Goal: Transaction & Acquisition: Book appointment/travel/reservation

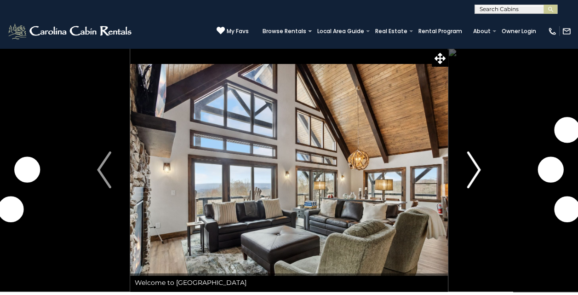
click at [474, 168] on img "Next" at bounding box center [473, 169] width 14 height 37
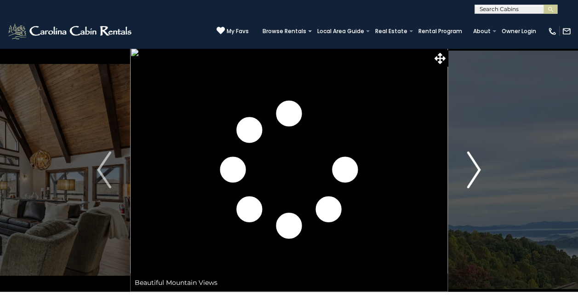
click at [474, 168] on img "Next" at bounding box center [473, 169] width 14 height 37
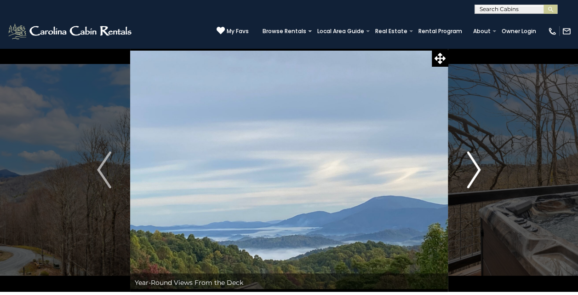
click at [474, 168] on img "Next" at bounding box center [473, 169] width 14 height 37
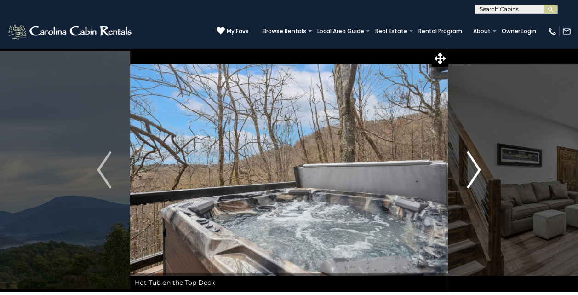
click at [474, 168] on img "Next" at bounding box center [473, 169] width 14 height 37
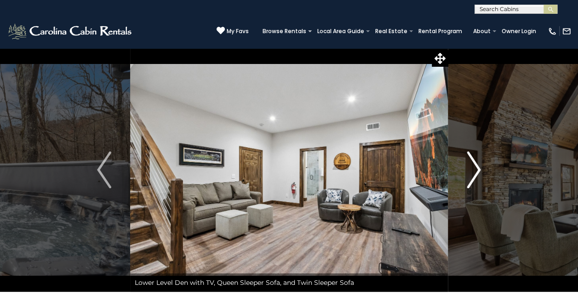
click at [474, 168] on img "Next" at bounding box center [473, 169] width 14 height 37
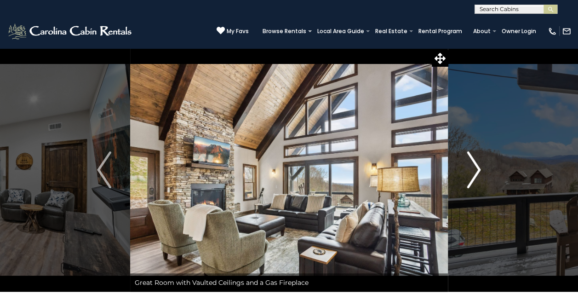
click at [474, 168] on img "Next" at bounding box center [473, 169] width 14 height 37
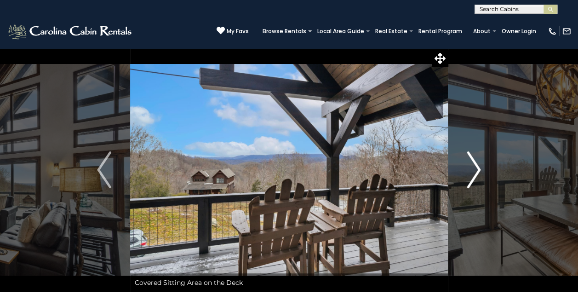
click at [474, 168] on img "Next" at bounding box center [473, 169] width 14 height 37
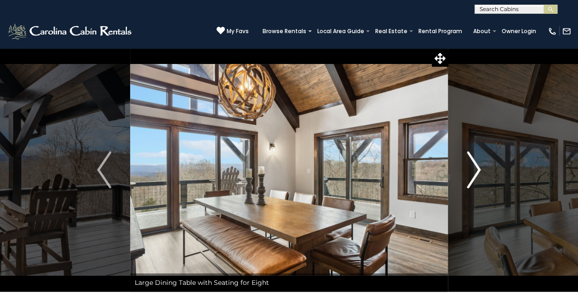
click at [474, 168] on img "Next" at bounding box center [473, 169] width 14 height 37
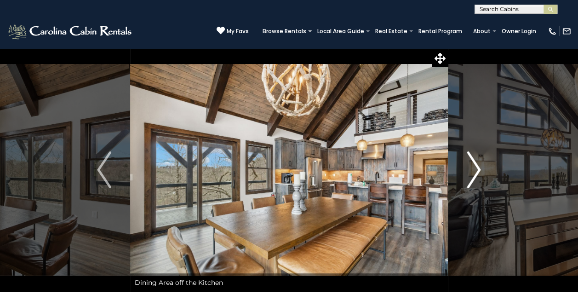
click at [474, 168] on img "Next" at bounding box center [473, 169] width 14 height 37
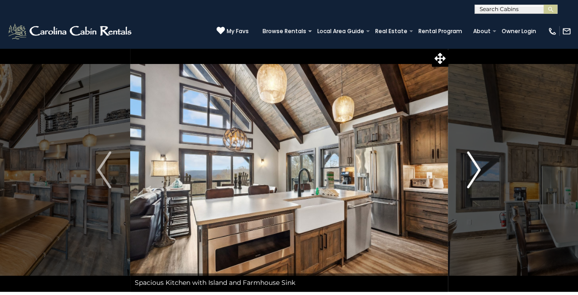
click at [474, 168] on img "Next" at bounding box center [473, 169] width 14 height 37
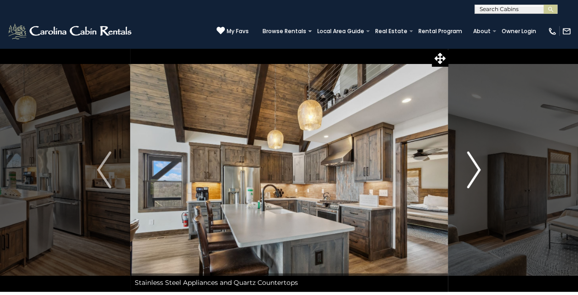
click at [474, 168] on img "Next" at bounding box center [473, 169] width 14 height 37
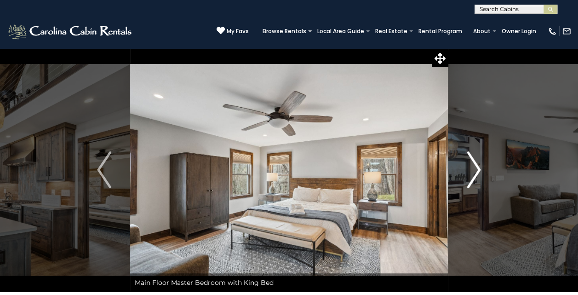
click at [474, 168] on img "Next" at bounding box center [473, 169] width 14 height 37
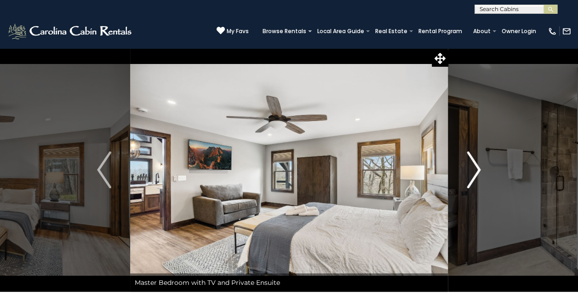
click at [474, 168] on img "Next" at bounding box center [473, 169] width 14 height 37
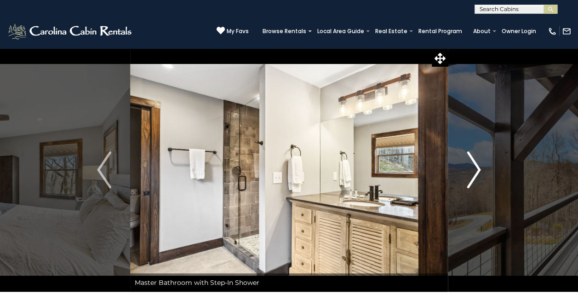
click at [474, 168] on img "Next" at bounding box center [473, 169] width 14 height 37
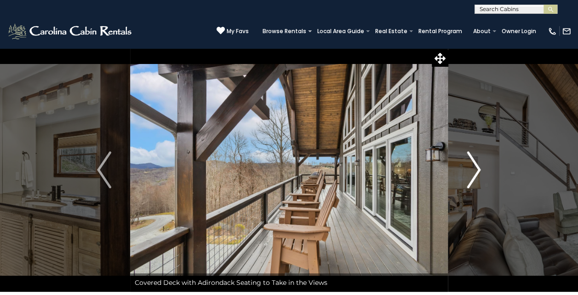
click at [474, 168] on img "Next" at bounding box center [473, 169] width 14 height 37
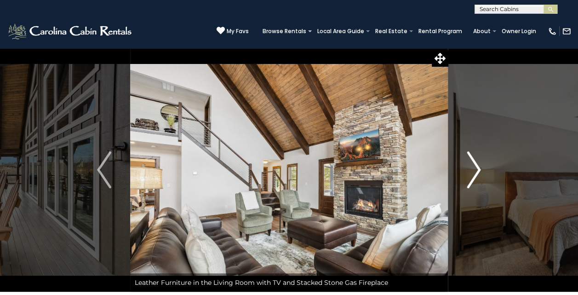
click at [474, 168] on img "Next" at bounding box center [473, 169] width 14 height 37
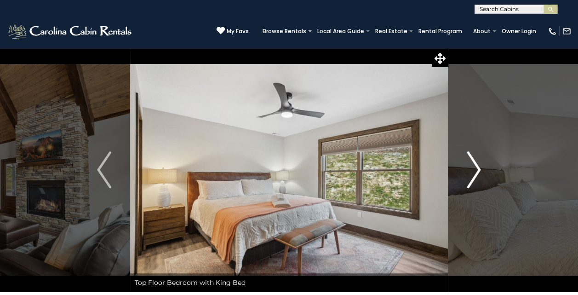
click at [474, 168] on img "Next" at bounding box center [473, 169] width 14 height 37
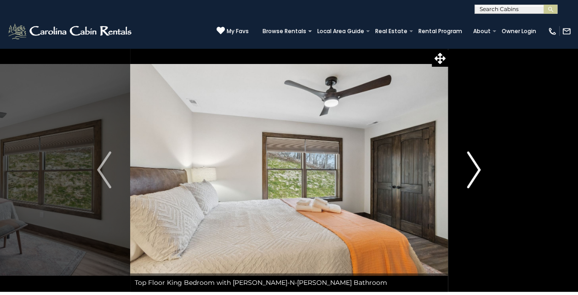
click at [474, 168] on img "Next" at bounding box center [473, 169] width 14 height 37
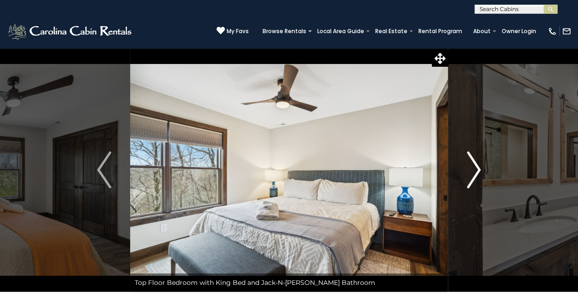
click at [474, 168] on img "Next" at bounding box center [473, 169] width 14 height 37
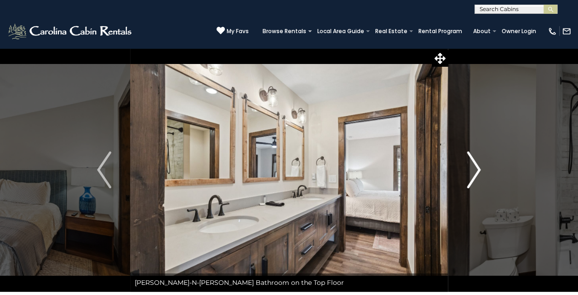
click at [474, 168] on img "Next" at bounding box center [473, 169] width 14 height 37
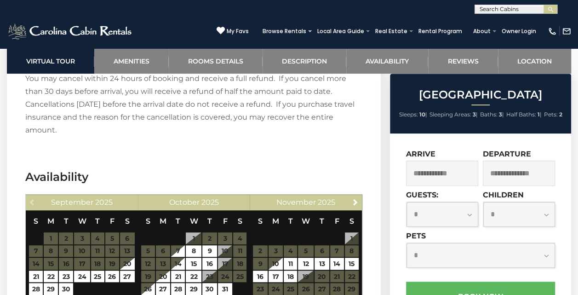
scroll to position [1932, 0]
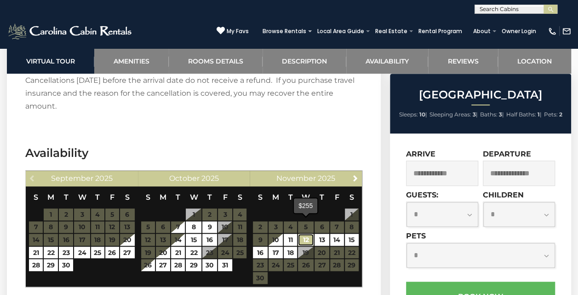
click at [301, 233] on link "12" at bounding box center [306, 239] width 16 height 12
type input "**********"
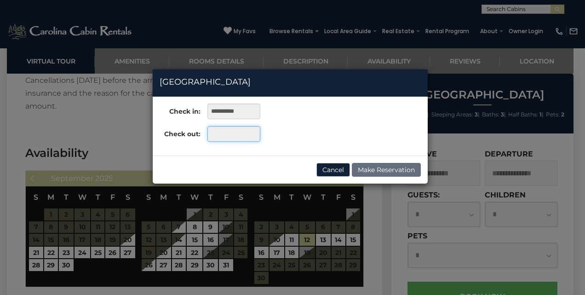
click at [234, 132] on input "text" at bounding box center [233, 134] width 53 height 16
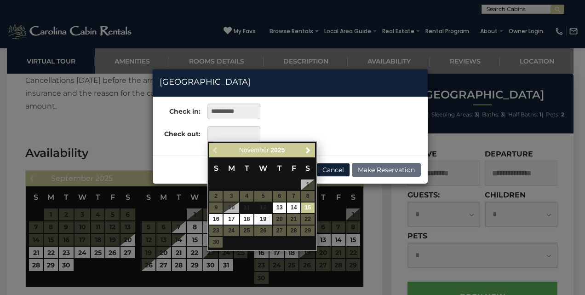
click at [308, 205] on link "15" at bounding box center [307, 207] width 13 height 11
type input "**********"
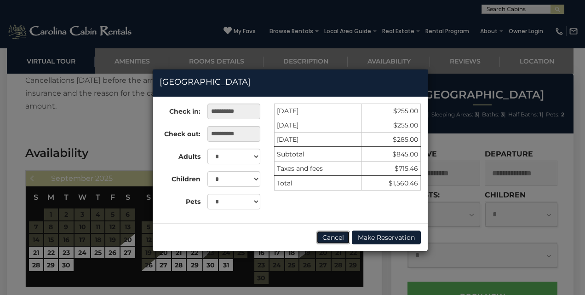
click at [333, 234] on button "Cancel" at bounding box center [333, 237] width 34 height 14
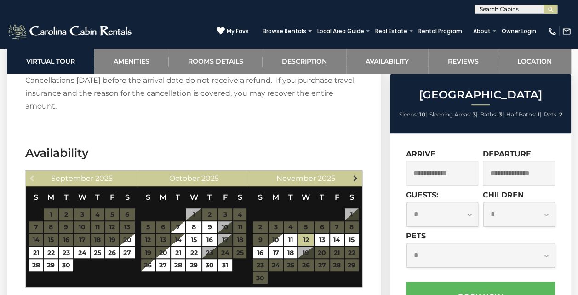
click at [353, 172] on link "Next" at bounding box center [354, 177] width 11 height 11
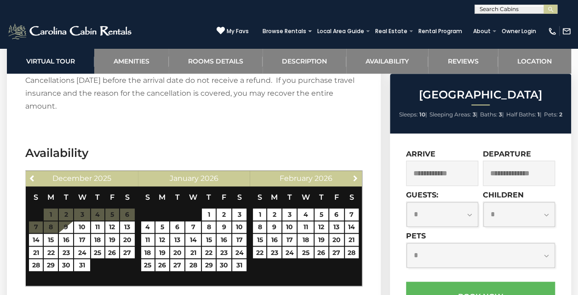
click at [353, 172] on link "Next" at bounding box center [354, 177] width 11 height 11
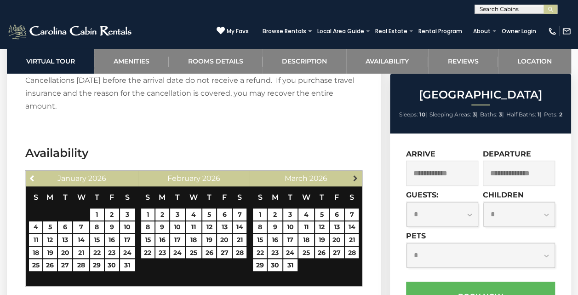
click at [354, 174] on span "Next" at bounding box center [354, 177] width 7 height 7
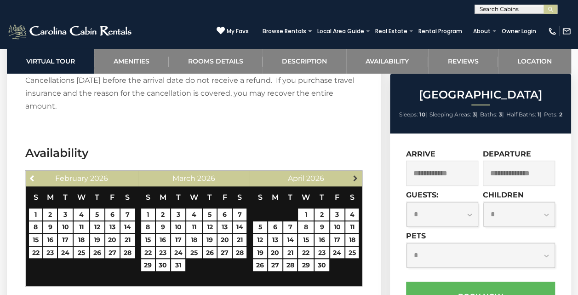
click at [353, 174] on span "Next" at bounding box center [354, 177] width 7 height 7
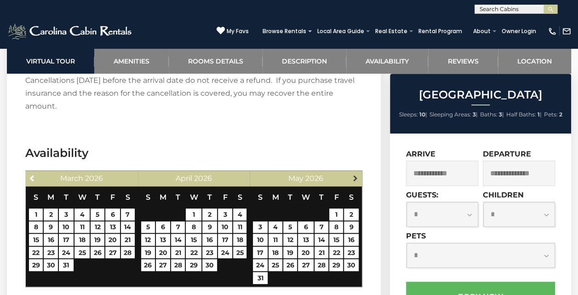
click at [353, 174] on span "Next" at bounding box center [354, 177] width 7 height 7
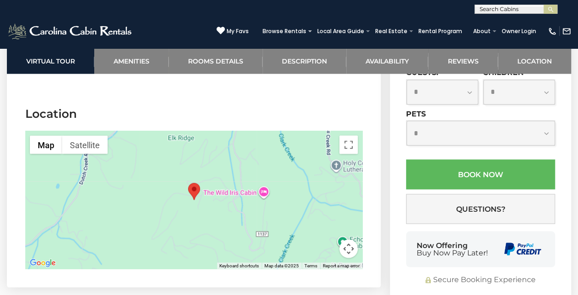
scroll to position [2485, 0]
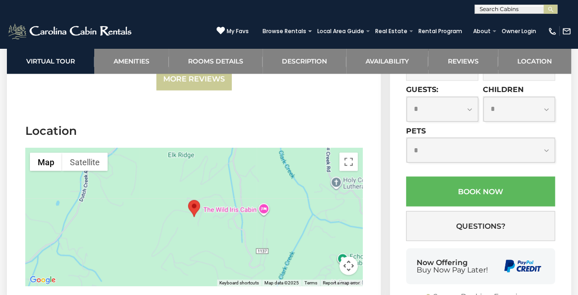
click at [347, 256] on button "Map camera controls" at bounding box center [348, 265] width 18 height 18
click at [327, 256] on button "Zoom out" at bounding box center [325, 265] width 18 height 18
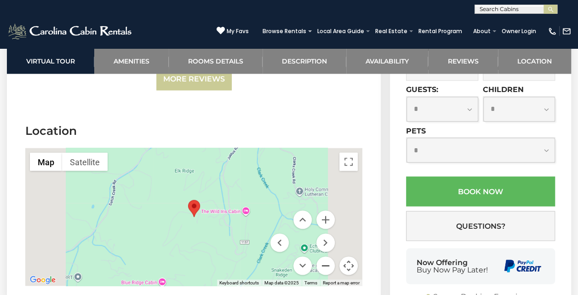
click at [327, 256] on button "Zoom out" at bounding box center [325, 265] width 18 height 18
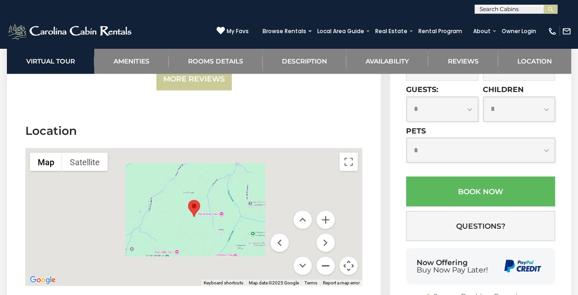
click at [327, 256] on button "Zoom out" at bounding box center [325, 265] width 18 height 18
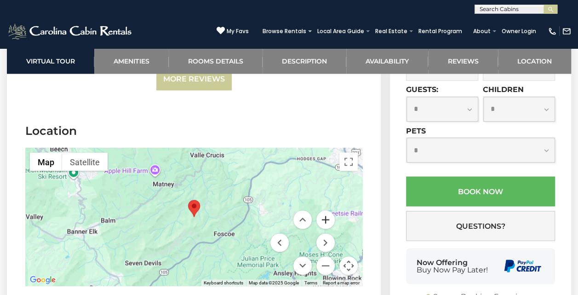
click at [322, 210] on button "Zoom in" at bounding box center [325, 219] width 18 height 18
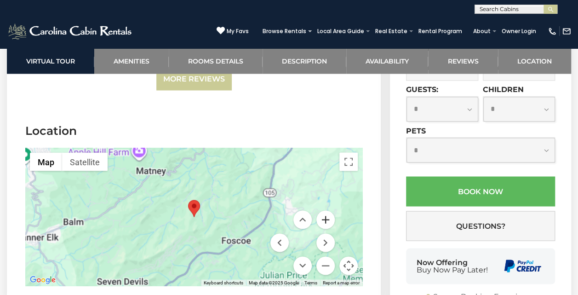
click at [322, 210] on button "Zoom in" at bounding box center [325, 219] width 18 height 18
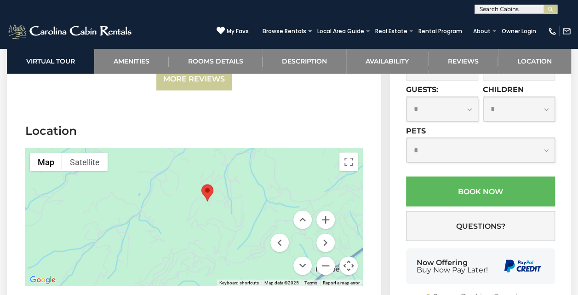
drag, startPoint x: 189, startPoint y: 240, endPoint x: 205, endPoint y: 222, distance: 24.1
click at [205, 222] on div at bounding box center [193, 217] width 337 height 138
click at [329, 210] on button "Zoom in" at bounding box center [325, 219] width 18 height 18
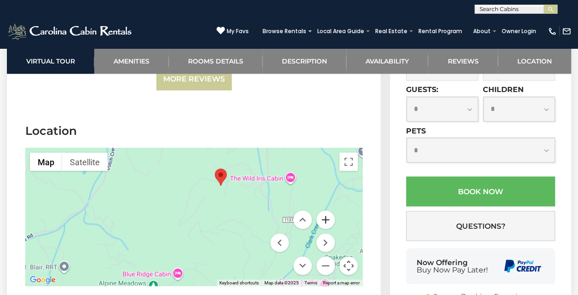
click at [329, 210] on button "Zoom in" at bounding box center [325, 219] width 18 height 18
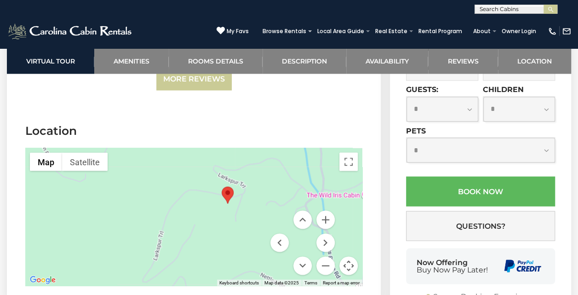
drag, startPoint x: 240, startPoint y: 179, endPoint x: 219, endPoint y: 228, distance: 53.3
click at [219, 228] on div at bounding box center [193, 217] width 337 height 138
click at [328, 210] on button "Zoom in" at bounding box center [325, 219] width 18 height 18
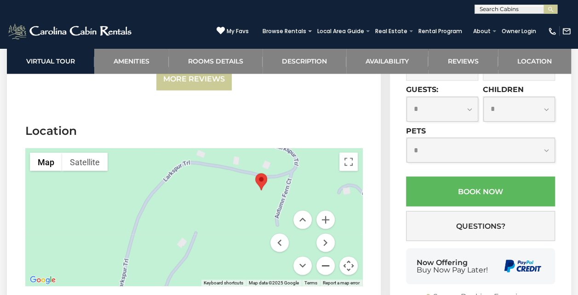
click at [325, 256] on button "Zoom out" at bounding box center [325, 265] width 18 height 18
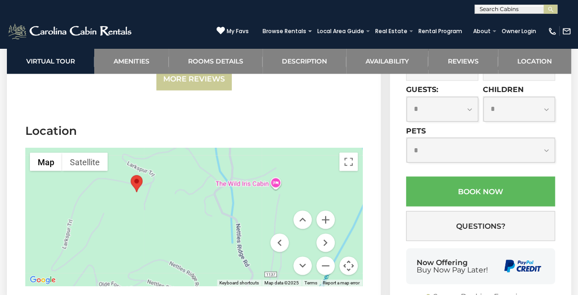
drag, startPoint x: 238, startPoint y: 227, endPoint x: 146, endPoint y: 214, distance: 93.3
click at [146, 214] on div at bounding box center [193, 217] width 337 height 138
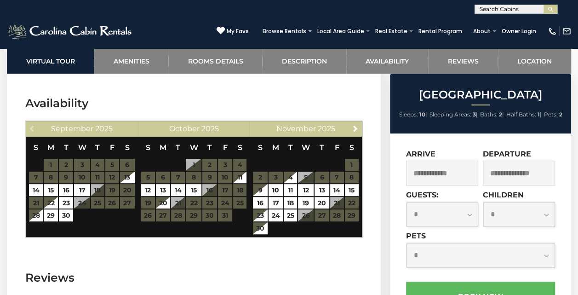
scroll to position [1941, 0]
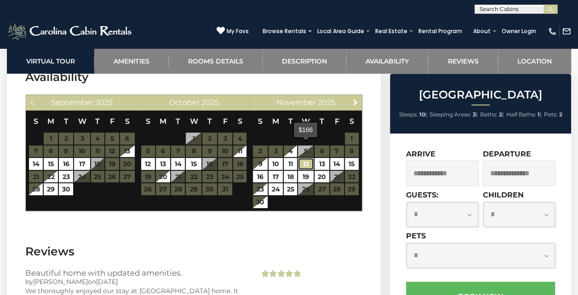
click at [306, 158] on link "12" at bounding box center [306, 164] width 16 height 12
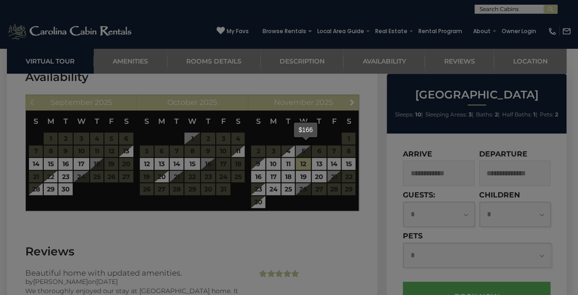
type input "**********"
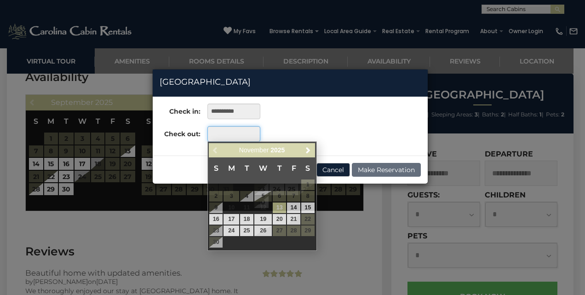
click at [224, 133] on input "text" at bounding box center [233, 134] width 53 height 16
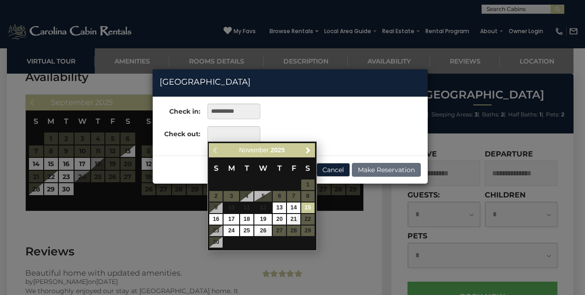
click at [306, 205] on link "15" at bounding box center [307, 207] width 13 height 11
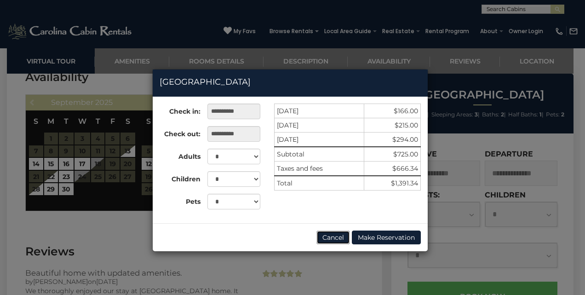
click at [335, 239] on button "Cancel" at bounding box center [333, 237] width 34 height 14
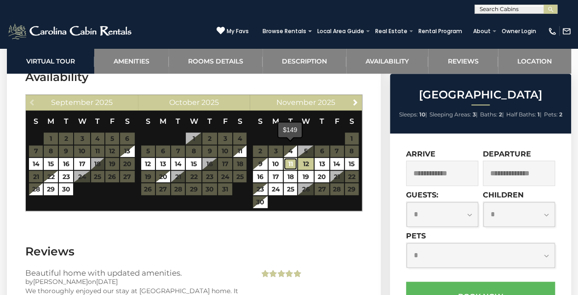
click at [289, 158] on link "11" at bounding box center [290, 164] width 13 height 12
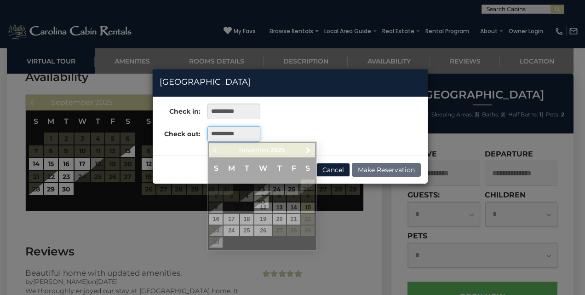
click at [239, 131] on input "**********" at bounding box center [233, 134] width 53 height 16
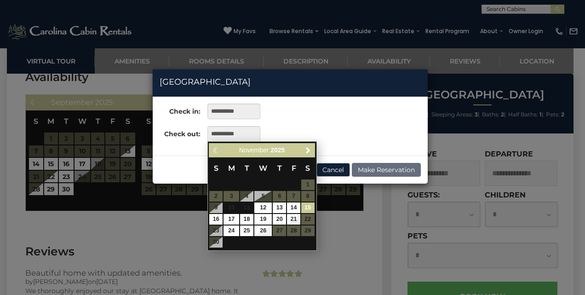
click at [304, 204] on link "15" at bounding box center [307, 207] width 13 height 11
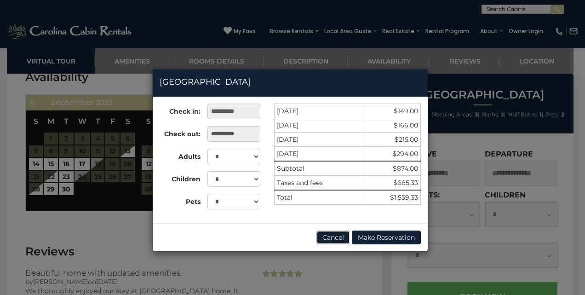
click at [327, 235] on button "Cancel" at bounding box center [333, 237] width 34 height 14
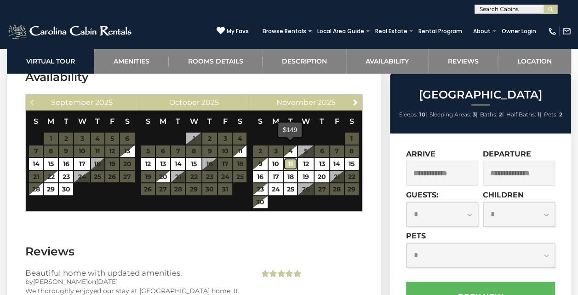
click at [290, 158] on link "11" at bounding box center [290, 164] width 13 height 12
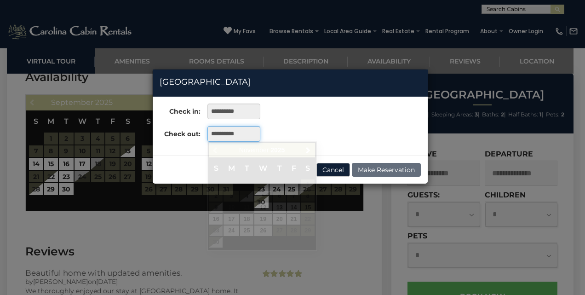
click at [246, 133] on input "**********" at bounding box center [233, 134] width 53 height 16
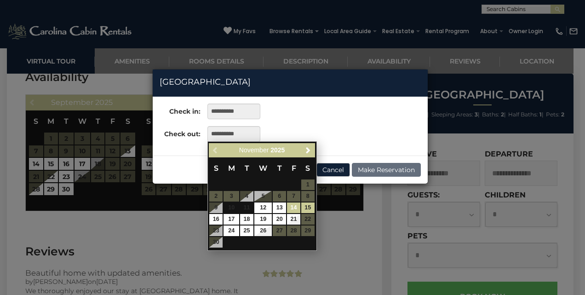
click at [295, 207] on link "14" at bounding box center [293, 207] width 13 height 11
type input "**********"
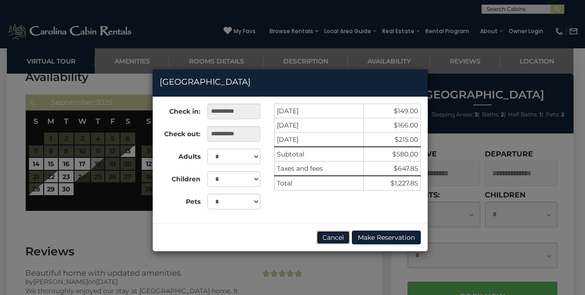
click at [336, 234] on button "Cancel" at bounding box center [333, 237] width 34 height 14
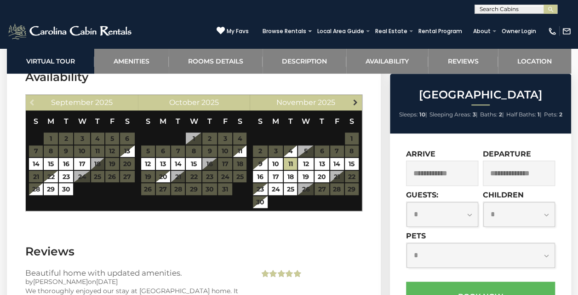
click at [355, 98] on span "Next" at bounding box center [354, 101] width 7 height 7
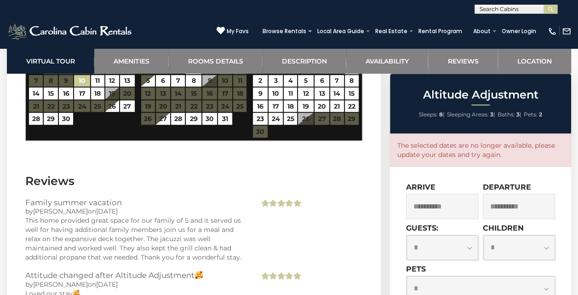
scroll to position [1870, 0]
